Goal: Find specific page/section: Find specific page/section

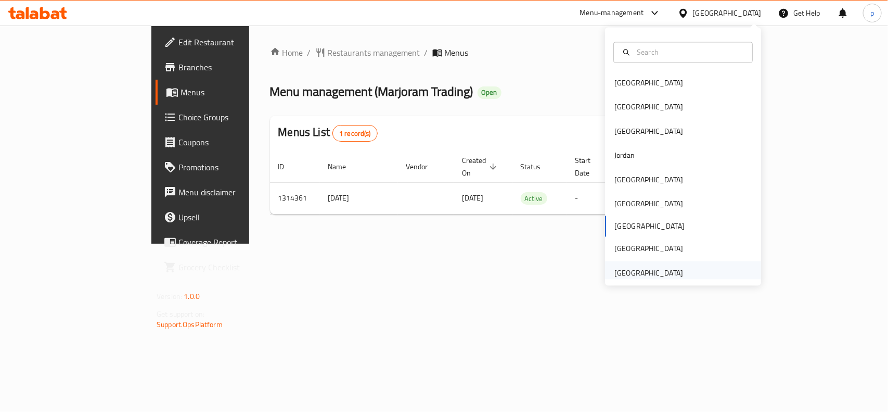
click at [636, 274] on div "[GEOGRAPHIC_DATA]" at bounding box center [649, 272] width 69 height 11
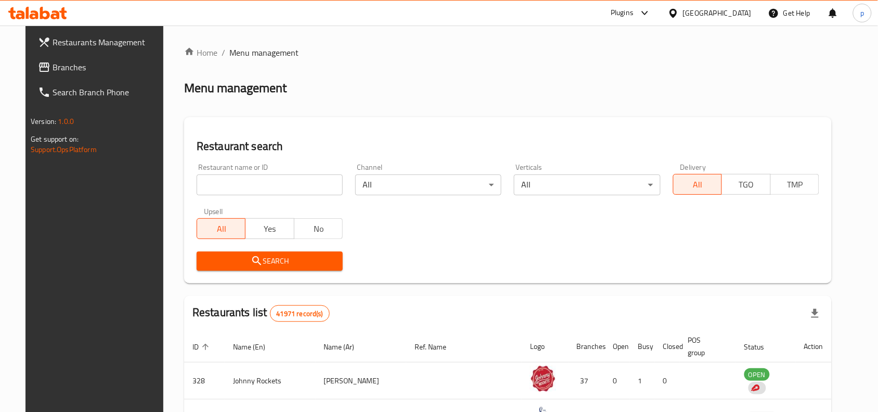
click at [53, 68] on span "Branches" at bounding box center [108, 67] width 111 height 12
